Goal: Task Accomplishment & Management: Manage account settings

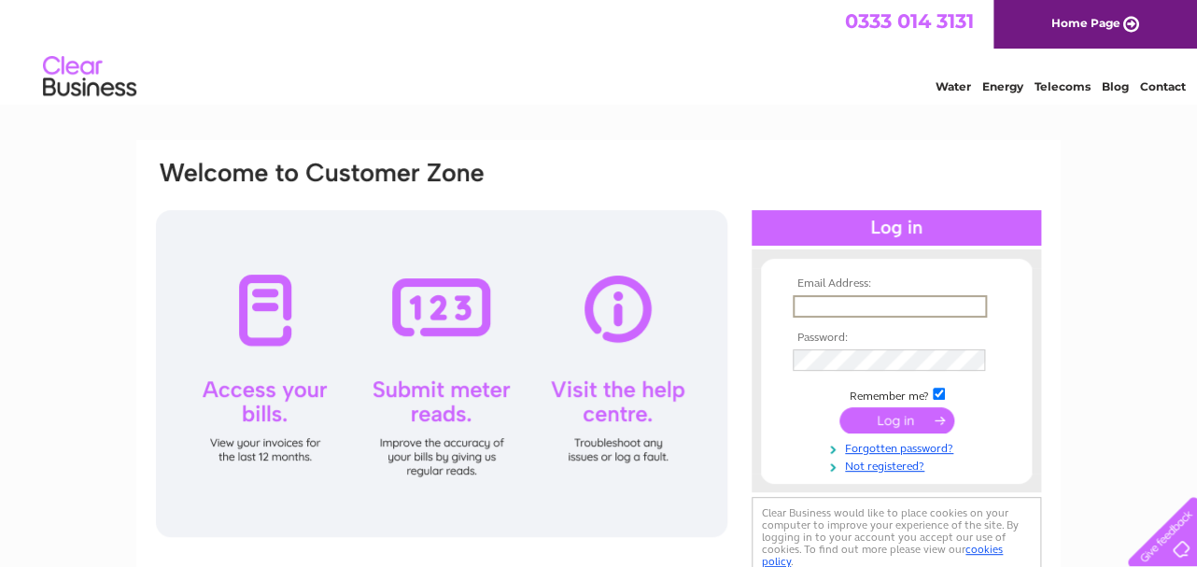
click at [903, 307] on input "text" at bounding box center [890, 306] width 194 height 22
type input "gill@landoflibertypub.com"
click at [921, 419] on input "submit" at bounding box center [896, 418] width 115 height 26
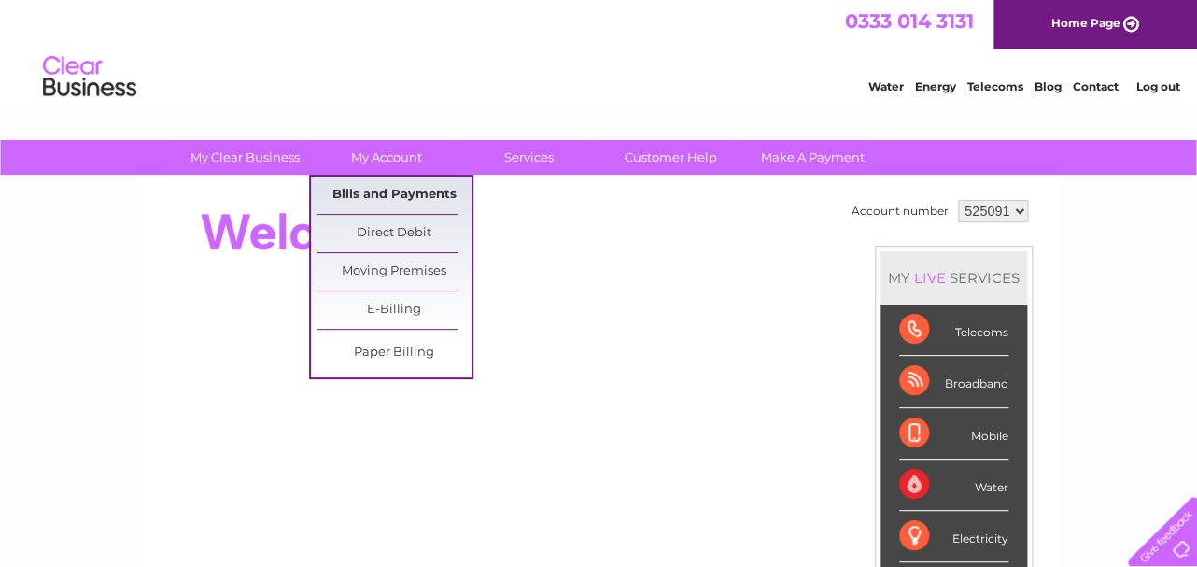
click at [391, 191] on link "Bills and Payments" at bounding box center [394, 194] width 154 height 37
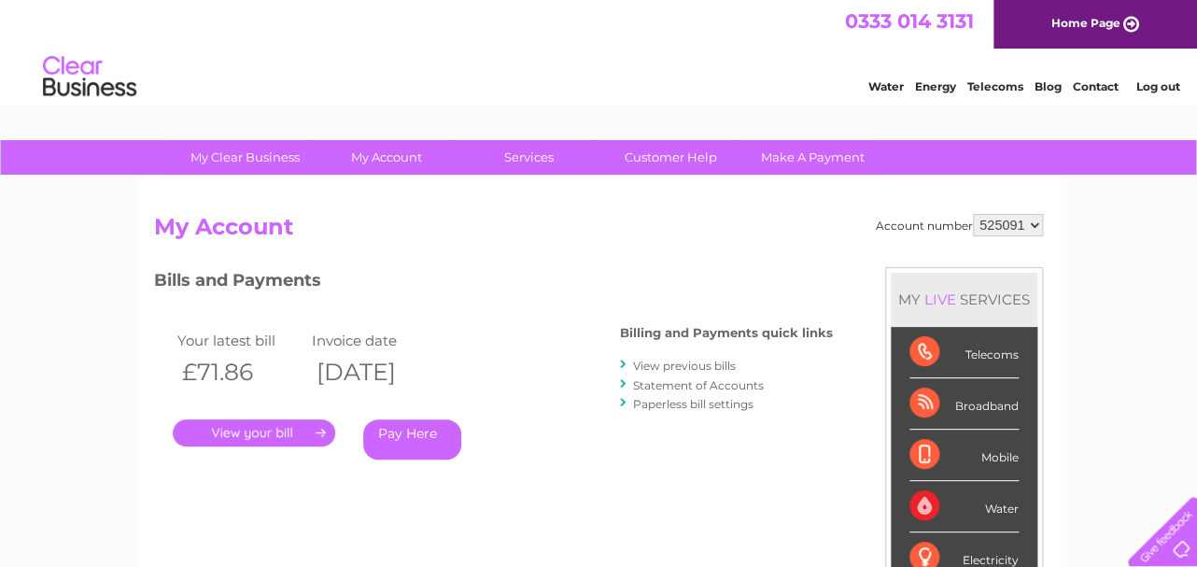
click at [264, 430] on link "." at bounding box center [254, 432] width 162 height 27
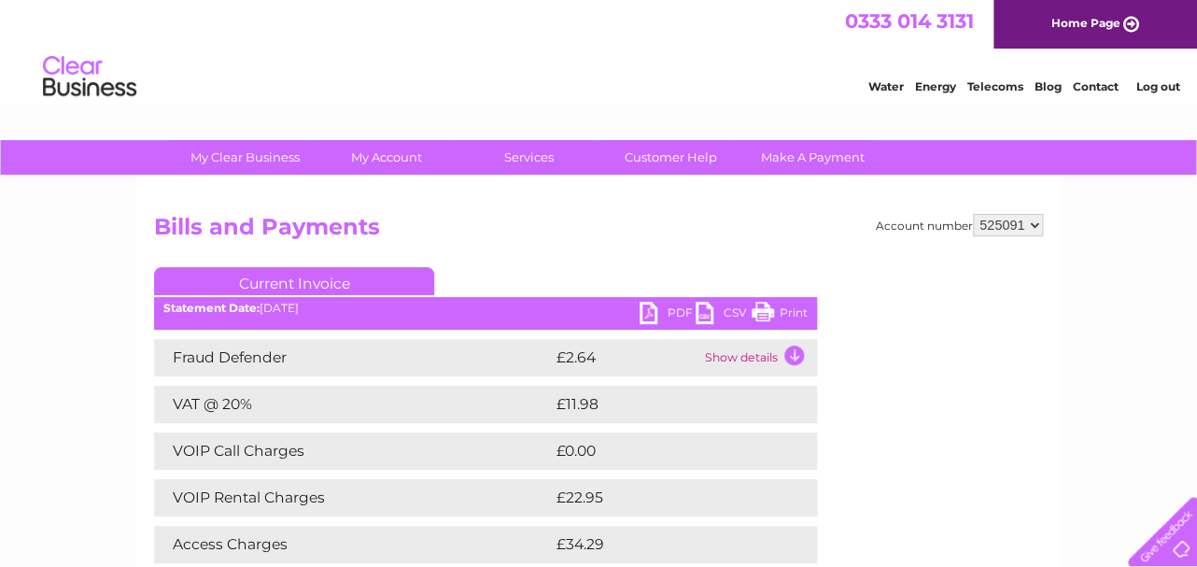
click at [642, 309] on link "PDF" at bounding box center [668, 315] width 56 height 27
